Goal: Task Accomplishment & Management: Complete application form

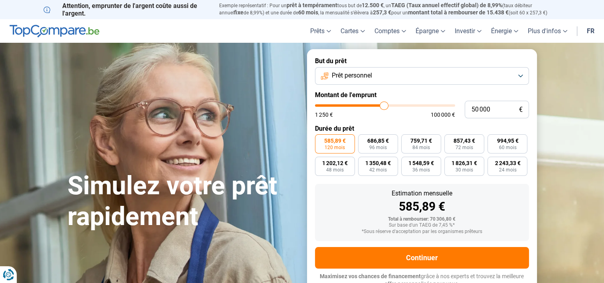
click at [332, 145] on span "120 mois" at bounding box center [335, 147] width 20 height 5
click at [320, 139] on input "585,89 € 120 mois" at bounding box center [317, 136] width 5 height 5
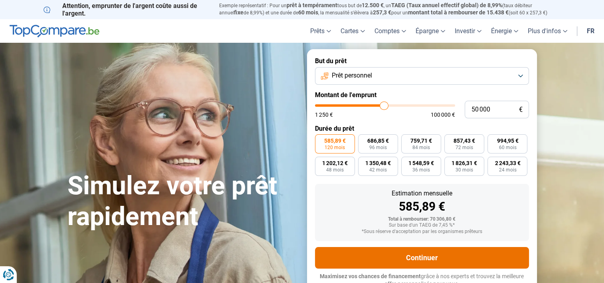
click at [420, 257] on button "Continuer" at bounding box center [422, 258] width 214 height 22
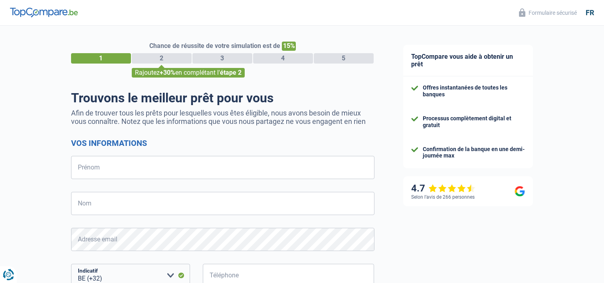
select select "32"
click at [168, 162] on input "Prénom" at bounding box center [222, 167] width 303 height 23
type input "CHRISTIAN"
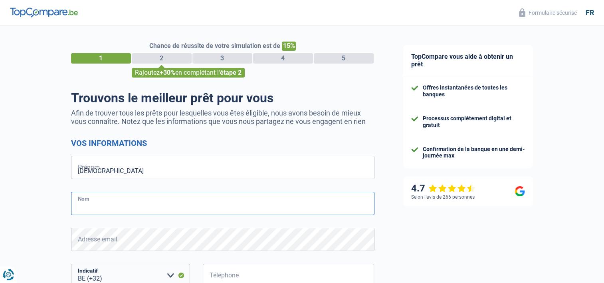
type input "CLOOS"
type input "492272386"
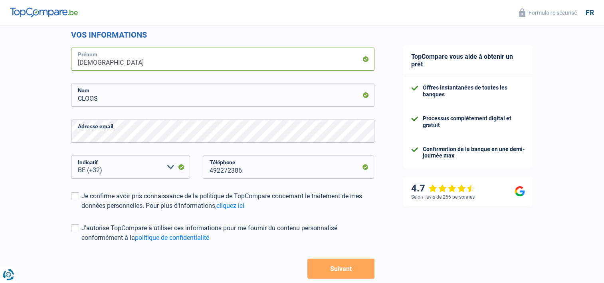
scroll to position [110, 0]
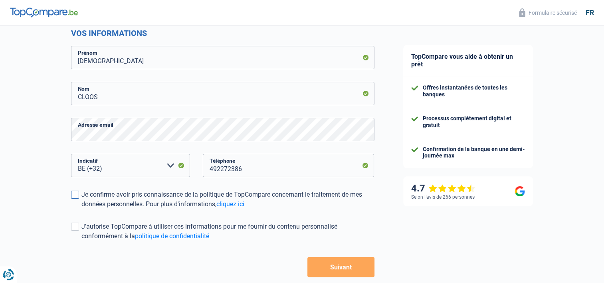
click at [74, 194] on span at bounding box center [75, 194] width 8 height 8
click at [81, 209] on input "Je confirme avoir pris connaissance de la politique de TopCompare concernant le…" at bounding box center [81, 209] width 0 height 0
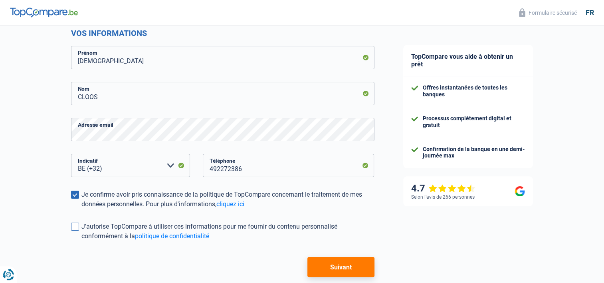
click at [75, 227] on span at bounding box center [75, 226] width 8 height 8
click at [81, 241] on input "J'autorise TopCompare à utiliser ces informations pour me fournir du contenu pe…" at bounding box center [81, 241] width 0 height 0
click at [349, 265] on button "Suivant" at bounding box center [340, 267] width 67 height 20
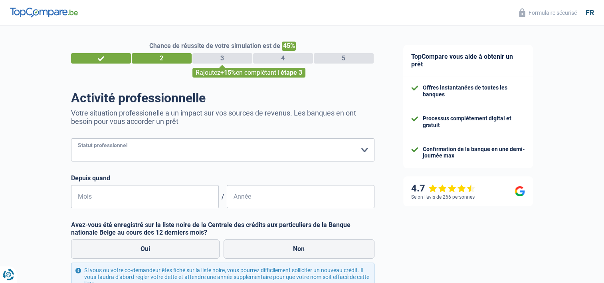
click at [362, 150] on select "Ouvrier Employé privé Employé public Invalide Indépendant Pensionné Chômeur Mut…" at bounding box center [222, 149] width 303 height 23
select select "publicEmployee"
click at [71, 139] on select "Ouvrier Employé privé Employé public Invalide Indépendant Pensionné Chômeur Mut…" at bounding box center [222, 149] width 303 height 23
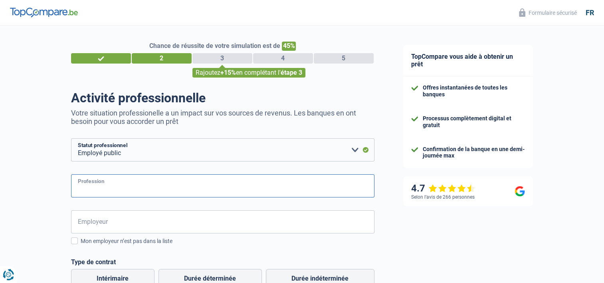
click at [130, 184] on input "Profession" at bounding box center [222, 185] width 303 height 23
type input "Directeur de maisons de repos"
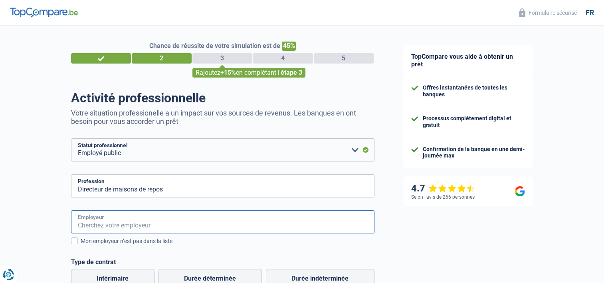
click at [111, 225] on input "Employeur" at bounding box center [222, 221] width 303 height 23
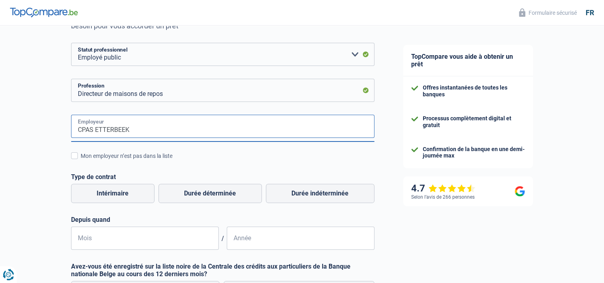
scroll to position [97, 0]
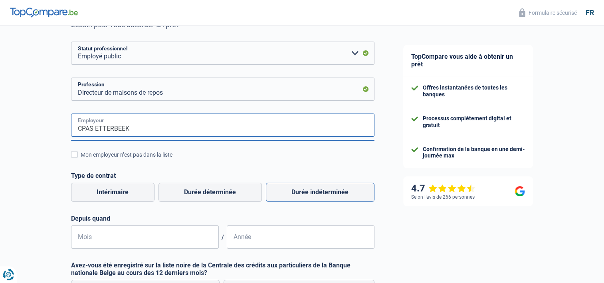
type input "CPAS ETTERBEEK"
click at [327, 190] on label "Durée indéterminée" at bounding box center [320, 191] width 109 height 19
click at [327, 190] on input "Durée indéterminée" at bounding box center [320, 191] width 109 height 19
radio input "true"
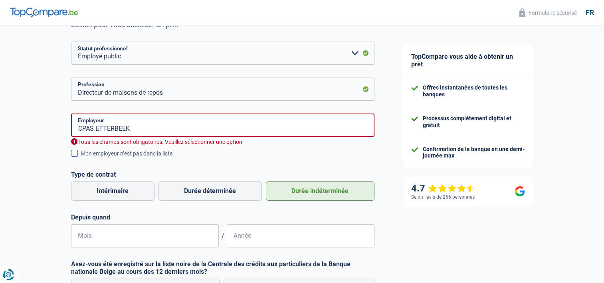
click at [75, 152] on span at bounding box center [74, 153] width 7 height 7
click at [81, 158] on input "Mon employeur n’est pas dans la liste" at bounding box center [81, 158] width 0 height 0
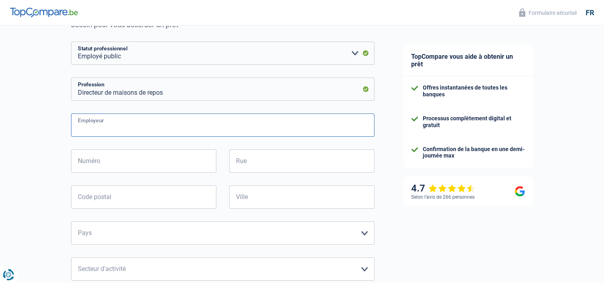
click at [131, 128] on input "Employeur" at bounding box center [222, 124] width 303 height 23
type input "CPAS ETTERBEEK"
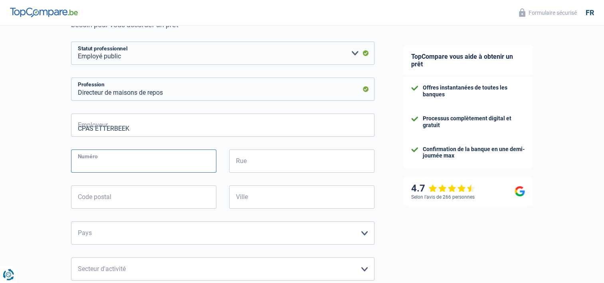
type input "40A"
type input "RUE DU CULOT"
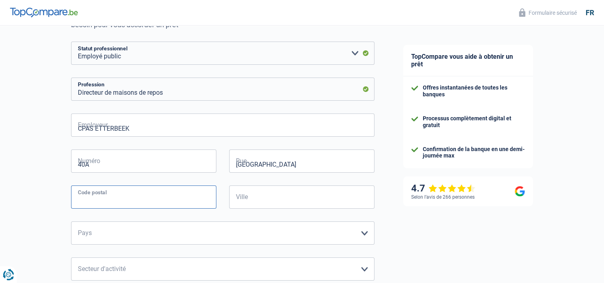
type input "1200"
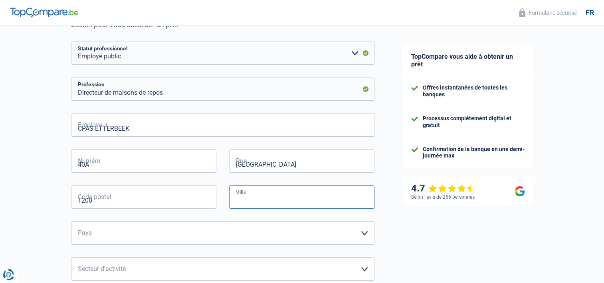
type input "BEAUVECHAIN"
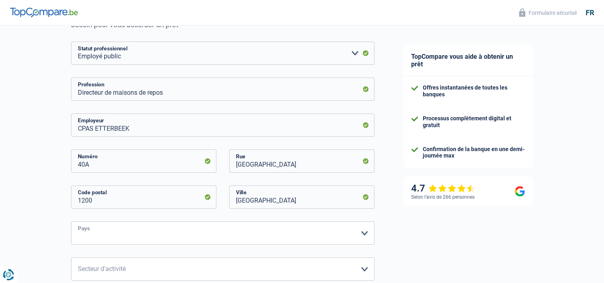
click at [156, 231] on select "Belgique France Allemagne Italie Luxembourg Pays-Bas Espagne Suisse Veuillez sé…" at bounding box center [222, 232] width 303 height 23
select select "BE"
click at [71, 222] on select "Belgique France Allemagne Italie Luxembourg Pays-Bas Espagne Suisse Veuillez sé…" at bounding box center [222, 232] width 303 height 23
click at [278, 276] on select "Agriculture/Pêche Industrie Horeca Courier/Fitness/Taxi Construction Banques/As…" at bounding box center [222, 268] width 303 height 23
select select "smallCompanies"
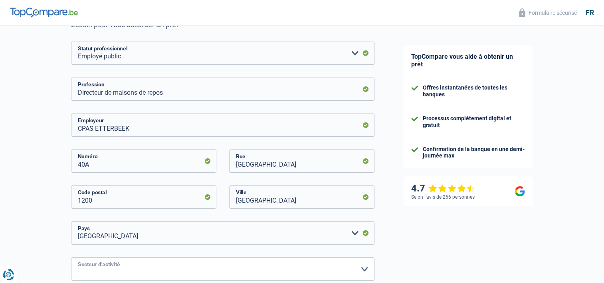
click at [71, 258] on select "Agriculture/Pêche Industrie Horeca Courier/Fitness/Taxi Construction Banques/As…" at bounding box center [222, 268] width 303 height 23
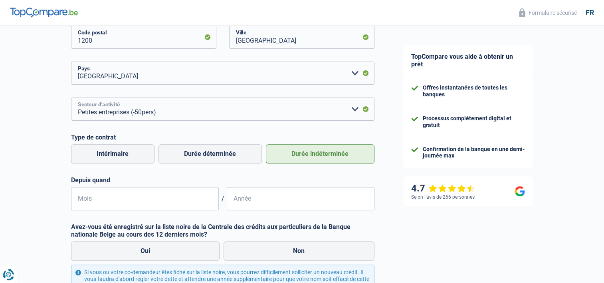
scroll to position [272, 0]
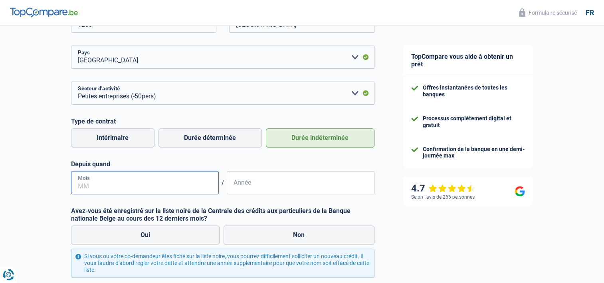
click at [109, 183] on input "Mois" at bounding box center [145, 182] width 148 height 23
type input "08"
type input "2022"
click at [304, 232] on label "Non" at bounding box center [299, 234] width 151 height 19
click at [304, 232] on input "Non" at bounding box center [299, 234] width 151 height 19
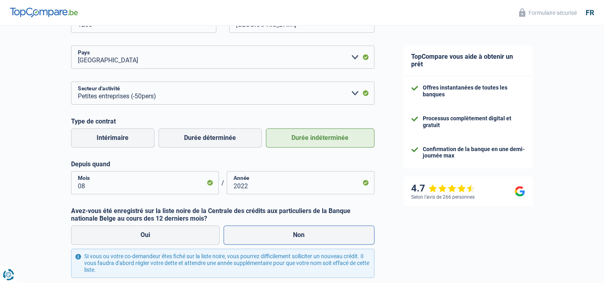
radio input "true"
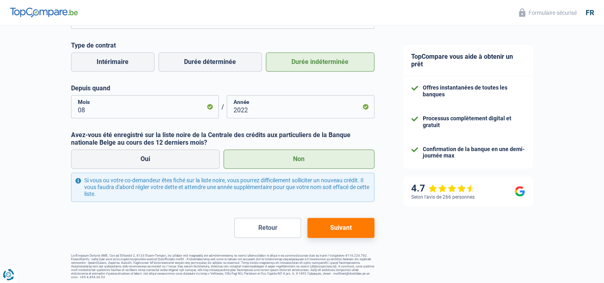
scroll to position [351, 0]
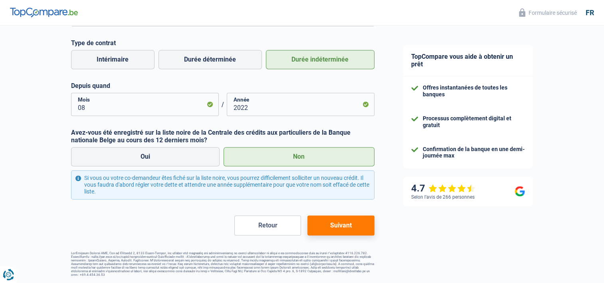
click at [344, 222] on button "Suivant" at bounding box center [340, 225] width 67 height 20
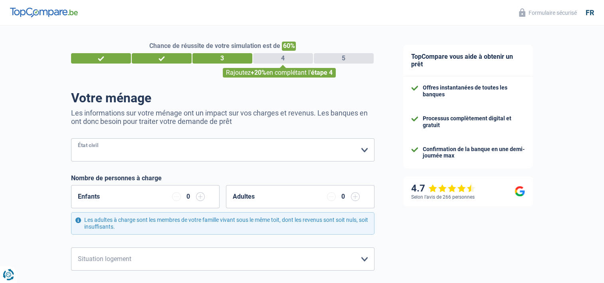
click at [363, 150] on select "Célibataire Marié(e) Cohabitant(e) légal(e) Divorcé(e) Veuf(ve) Séparé (de fait…" at bounding box center [222, 149] width 303 height 23
select select "single"
click at [71, 139] on select "Célibataire Marié(e) Cohabitant(e) légal(e) Divorcé(e) Veuf(ve) Séparé (de fait…" at bounding box center [222, 149] width 303 height 23
click at [366, 258] on select "Locataire Propriétaire avec prêt hypothécaire Propriétaire sans prêt hypothécai…" at bounding box center [222, 258] width 303 height 23
select select "ownerWithoutMortgage"
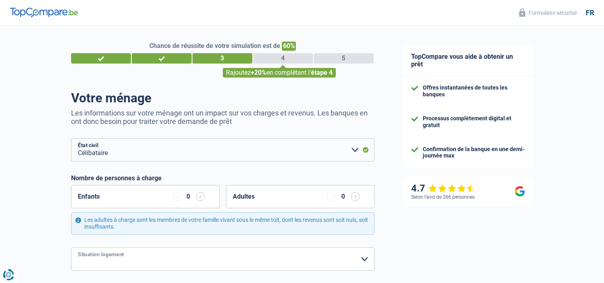
click at [71, 247] on select "Locataire Propriétaire avec prêt hypothécaire Propriétaire sans prêt hypothécai…" at bounding box center [222, 258] width 303 height 23
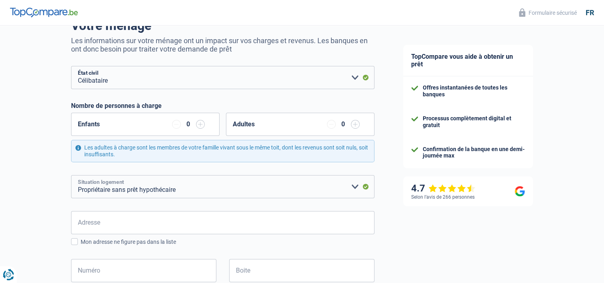
scroll to position [80, 0]
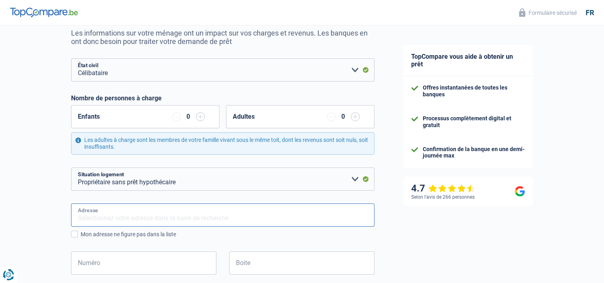
click at [230, 216] on input "Adresse" at bounding box center [222, 214] width 303 height 23
type input "114/38 avenue Paul Hymans"
type input "Belgium"
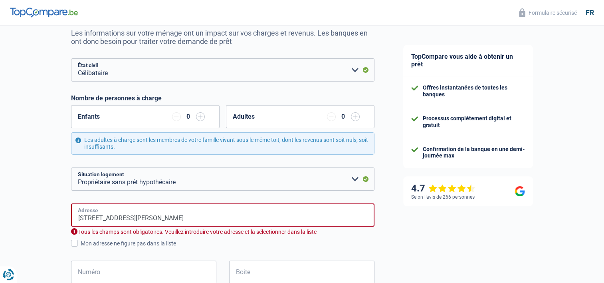
type input "Belgium"
click at [165, 273] on input "Numéro" at bounding box center [143, 271] width 145 height 23
type input "114"
click at [261, 269] on input "Boite" at bounding box center [301, 271] width 145 height 23
type input "38"
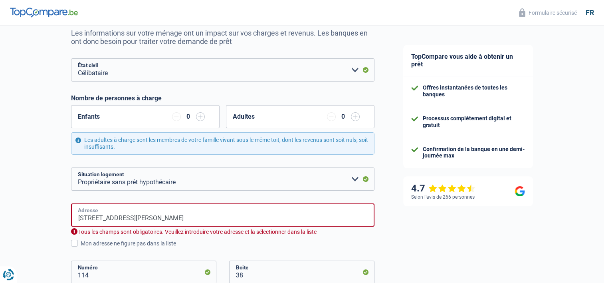
click at [98, 218] on input "114/38 avenue Paul Hymans" at bounding box center [222, 214] width 303 height 23
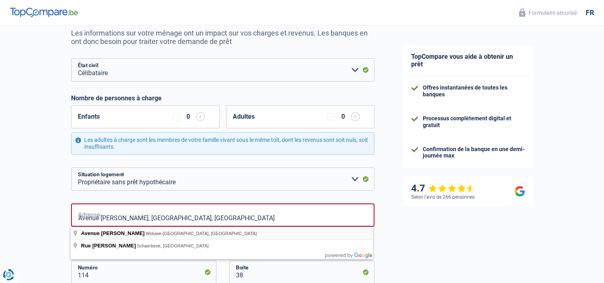
type input "Avenue Paul Hymans, 1200, Woluwe-Saint-Lambert, BE"
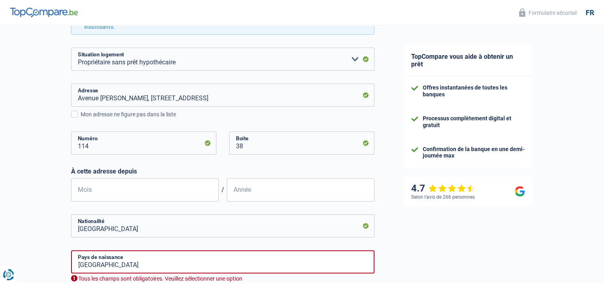
scroll to position [201, 0]
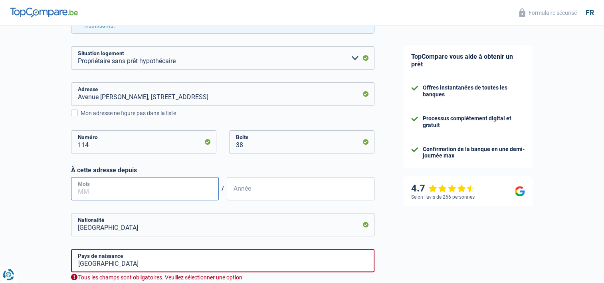
click at [145, 191] on input "Mois" at bounding box center [145, 188] width 148 height 23
type input "1"
type input "08"
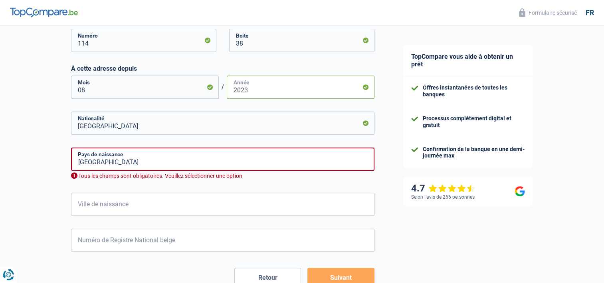
scroll to position [304, 0]
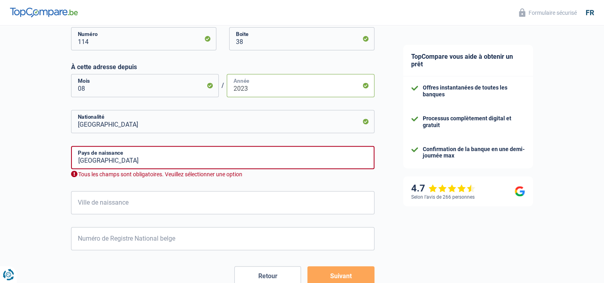
type input "2023"
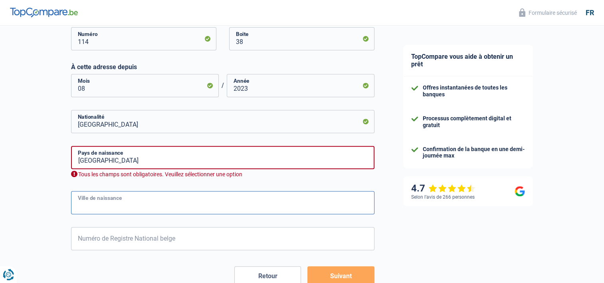
click at [267, 205] on input "Ville de naissance" at bounding box center [222, 202] width 303 height 23
type input "BRUXELLES"
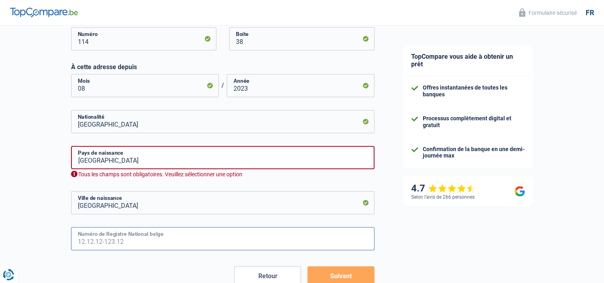
click at [172, 236] on input "Numéro de Registre National belge" at bounding box center [222, 238] width 303 height 23
type input "64.05.05-451.02"
click at [340, 275] on button "Suivant" at bounding box center [340, 276] width 67 height 20
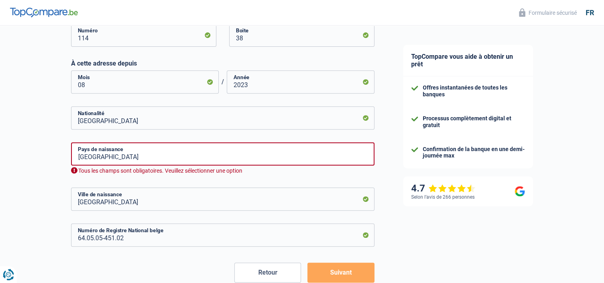
scroll to position [316, 0]
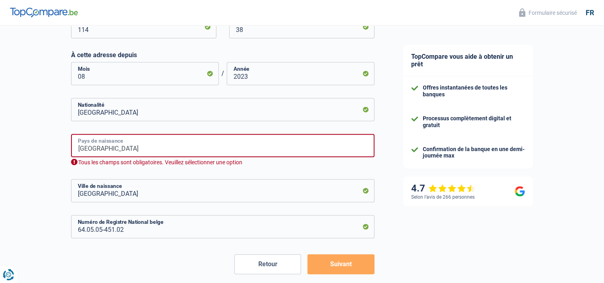
click at [127, 145] on input "Belgium" at bounding box center [222, 145] width 303 height 23
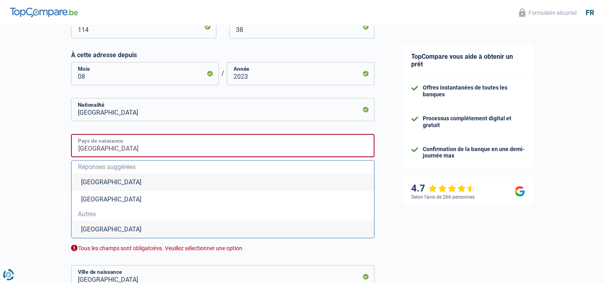
type input "Belgique"
click at [94, 183] on li "Belgique" at bounding box center [222, 181] width 303 height 17
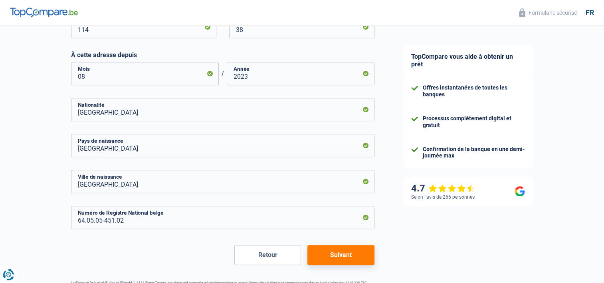
click at [342, 256] on button "Suivant" at bounding box center [340, 255] width 67 height 20
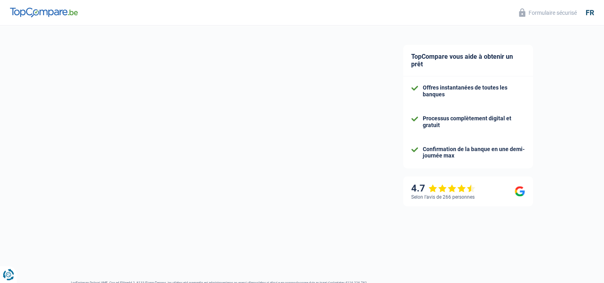
select select "netSalary"
select select "mealVouchers"
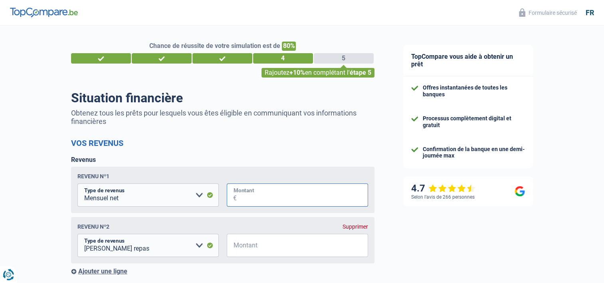
click at [248, 195] on input "Montant" at bounding box center [302, 194] width 131 height 23
type input "2.500"
click at [265, 247] on input "Montant" at bounding box center [302, 245] width 131 height 23
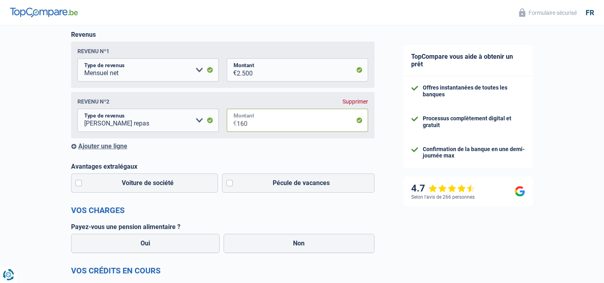
scroll to position [126, 0]
type input "160"
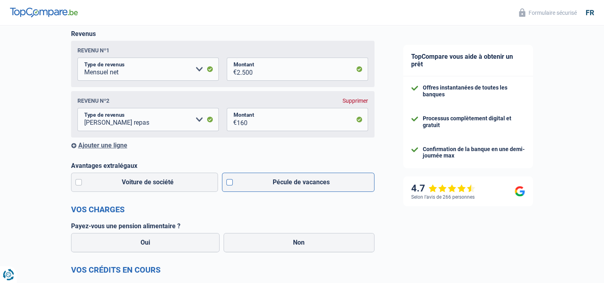
click at [232, 182] on label "Pécule de vacances" at bounding box center [298, 181] width 153 height 19
click at [232, 182] on input "Pécule de vacances" at bounding box center [298, 181] width 153 height 19
checkbox input "true"
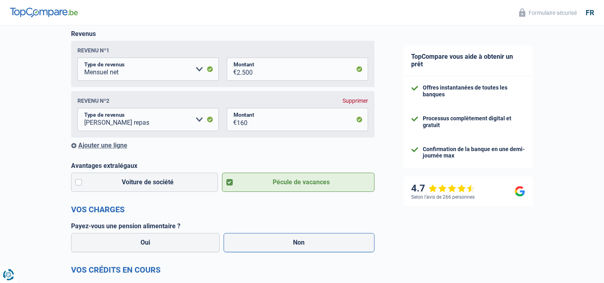
click at [302, 245] on label "Non" at bounding box center [299, 242] width 151 height 19
click at [302, 245] on input "Non" at bounding box center [299, 242] width 151 height 19
radio input "true"
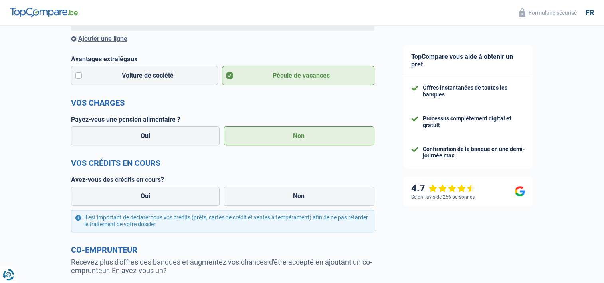
scroll to position [241, 0]
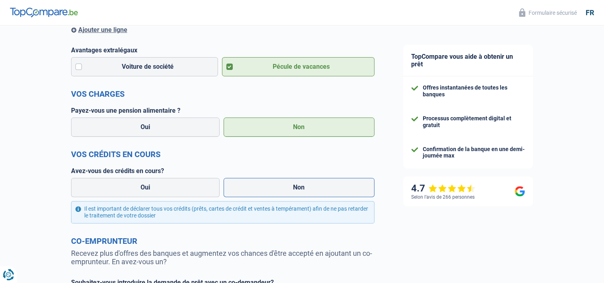
click at [315, 189] on label "Non" at bounding box center [299, 187] width 151 height 19
click at [315, 189] on input "Non" at bounding box center [299, 187] width 151 height 19
radio input "true"
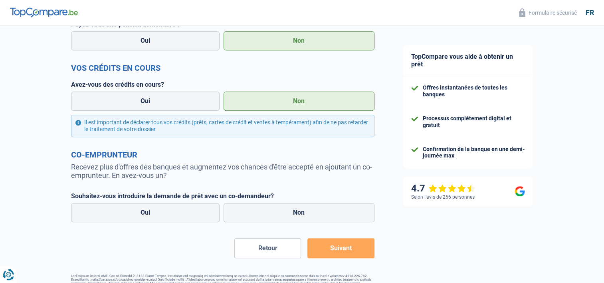
scroll to position [336, 0]
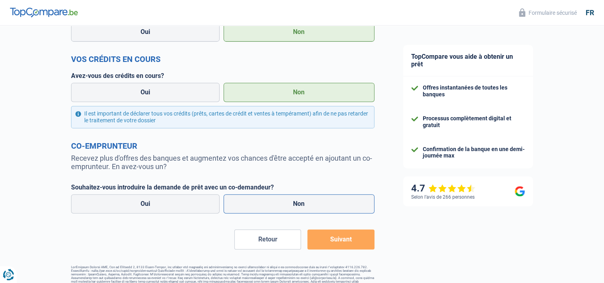
click at [302, 206] on label "Non" at bounding box center [299, 203] width 151 height 19
click at [302, 206] on input "Non" at bounding box center [299, 203] width 151 height 19
radio input "true"
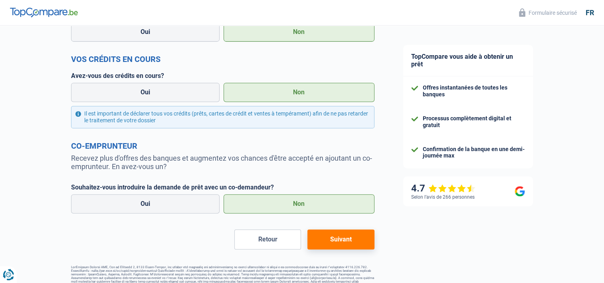
click at [340, 239] on button "Suivant" at bounding box center [340, 239] width 67 height 20
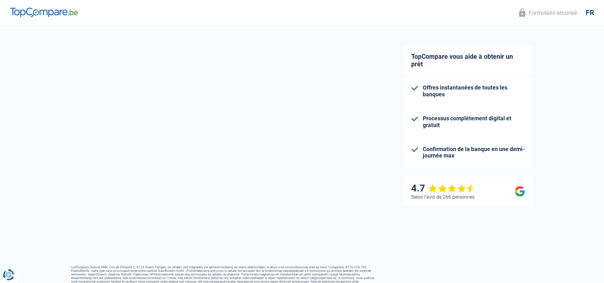
select select "120"
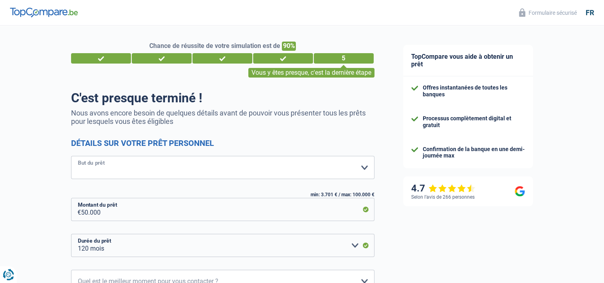
click at [366, 168] on select "Confort maison: meubles, textile, peinture, électroménager, outillage non-profe…" at bounding box center [222, 167] width 303 height 23
select select "other"
click at [71, 156] on select "Confort maison: meubles, textile, peinture, électroménager, outillage non-profe…" at bounding box center [222, 167] width 303 height 23
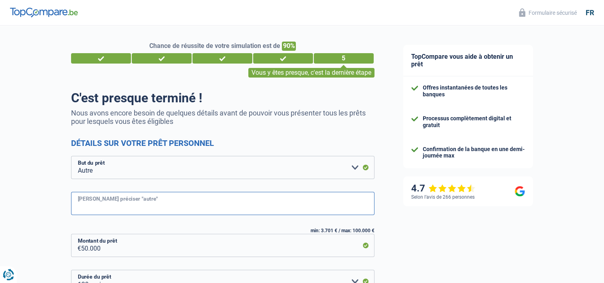
click at [180, 203] on input "Veuillez préciser "autre"" at bounding box center [222, 203] width 303 height 23
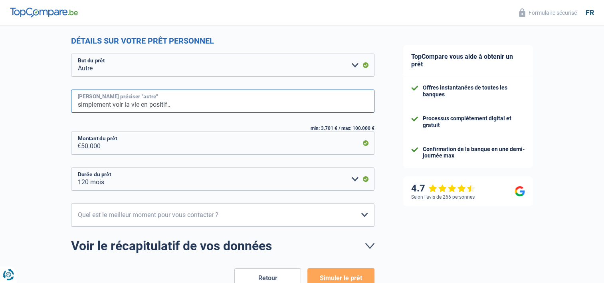
scroll to position [110, 0]
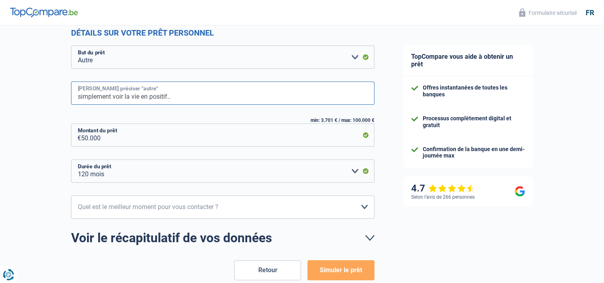
type input "simplement voir la vie en positif.."
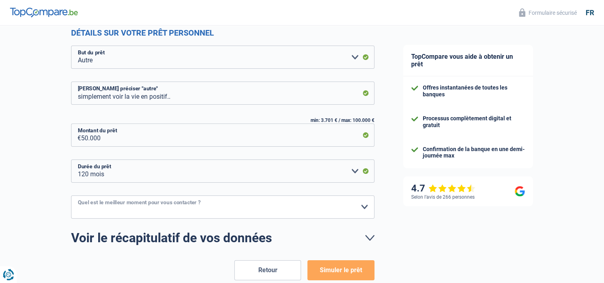
click at [364, 208] on select "10h-12h 12h-14h 14h-16h 16h-18h Veuillez sélectionner une option" at bounding box center [222, 206] width 303 height 23
select select "16-18"
click at [71, 195] on select "10h-12h 12h-14h 14h-16h 16h-18h Veuillez sélectionner une option" at bounding box center [222, 206] width 303 height 23
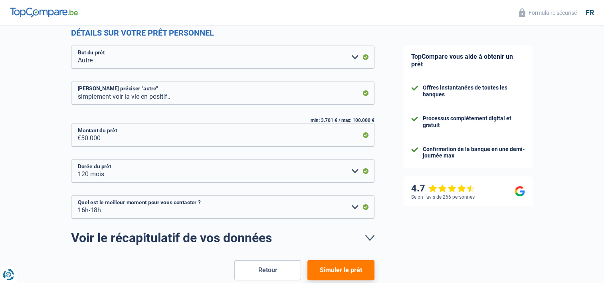
click at [345, 267] on button "Simuler le prêt" at bounding box center [340, 270] width 67 height 20
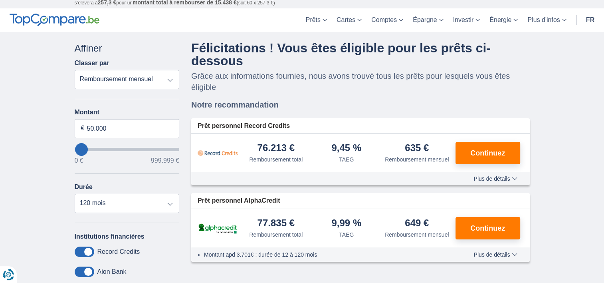
scroll to position [19, 0]
